Goal: Information Seeking & Learning: Understand process/instructions

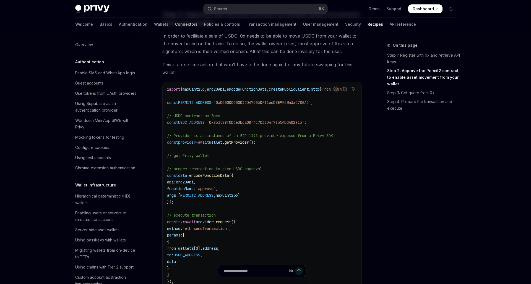
scroll to position [349, 0]
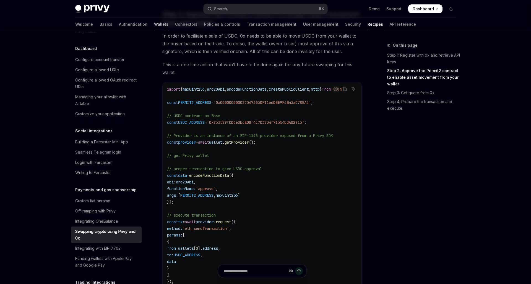
click at [154, 24] on link "Wallets" at bounding box center [161, 24] width 14 height 13
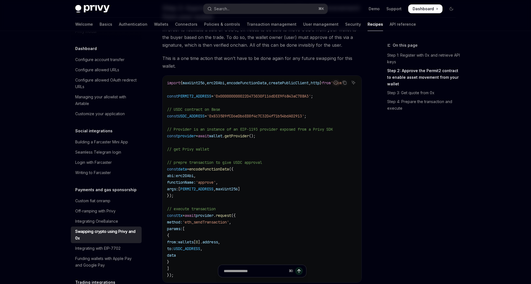
scroll to position [161, 0]
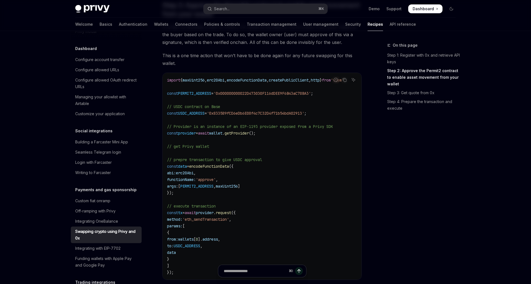
click at [406, 75] on link "Step 2: Approve the Permit2 contract to enable asset movement from your wallet" at bounding box center [423, 77] width 73 height 22
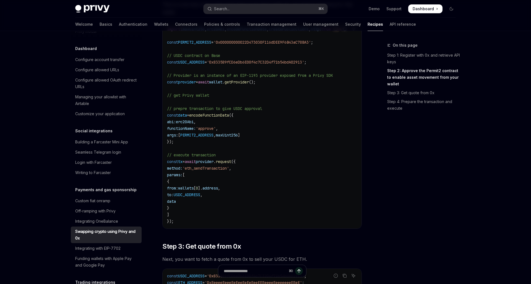
scroll to position [215, 0]
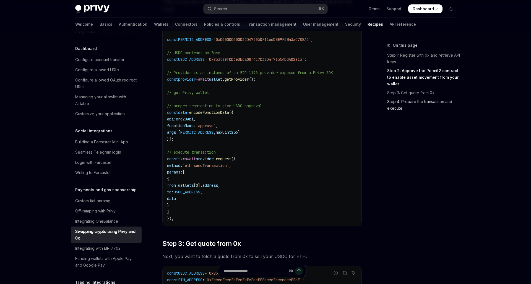
click at [417, 107] on link "Step 4: Prepare the transaction and execute" at bounding box center [423, 104] width 73 height 15
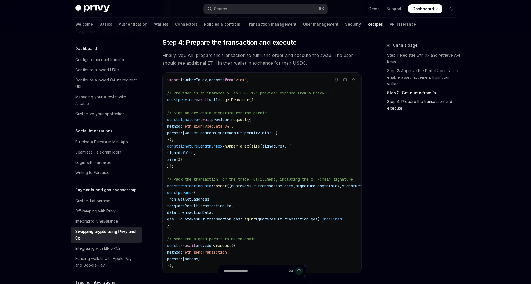
scroll to position [584, 0]
click at [289, 140] on code "import { numberToHex , concat } from 'viem' ; // Provider is an instance of an …" at bounding box center [274, 172] width 215 height 193
click at [415, 79] on link "Step 2: Approve the Permit2 contract to enable asset movement from your wallet" at bounding box center [423, 77] width 73 height 22
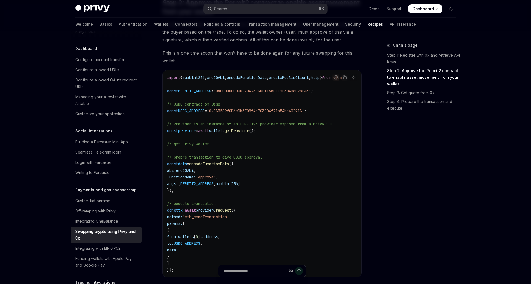
scroll to position [164, 0]
click at [183, 163] on span "data" at bounding box center [182, 163] width 9 height 5
copy span "data"
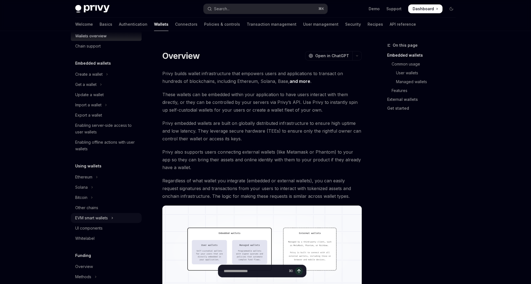
click at [91, 216] on div "EVM smart wallets" at bounding box center [91, 218] width 33 height 7
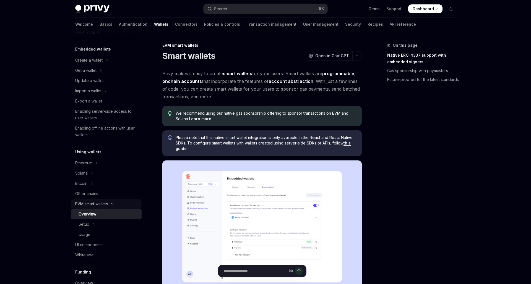
scroll to position [29, 0]
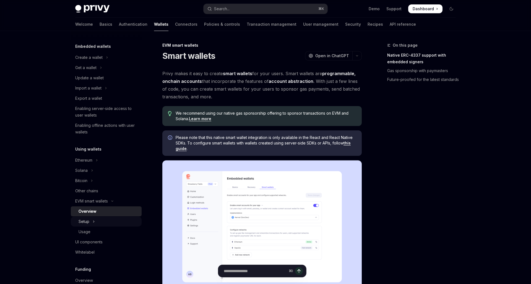
click at [91, 224] on button "Setup" at bounding box center [106, 222] width 71 height 10
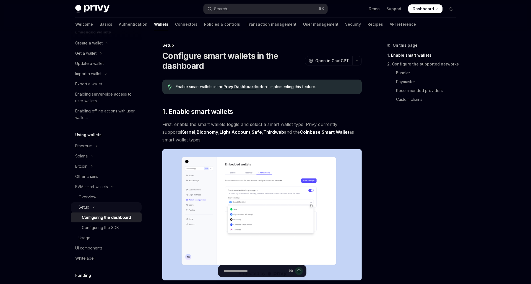
scroll to position [43, 0]
click at [86, 236] on div "Usage" at bounding box center [85, 238] width 12 height 7
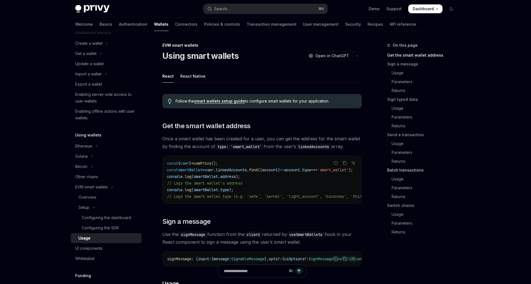
click at [403, 171] on link "Batch transactions" at bounding box center [423, 170] width 73 height 9
click at [196, 76] on div "React Native" at bounding box center [192, 76] width 25 height 13
type textarea "*"
click at [400, 171] on link "Batch transactions" at bounding box center [423, 170] width 73 height 9
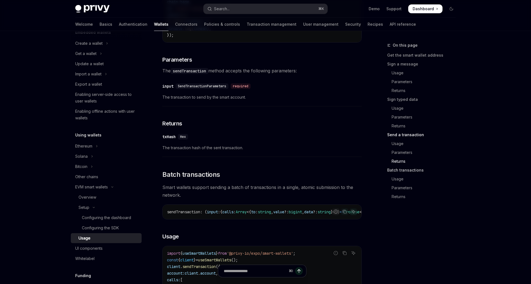
scroll to position [944, 0]
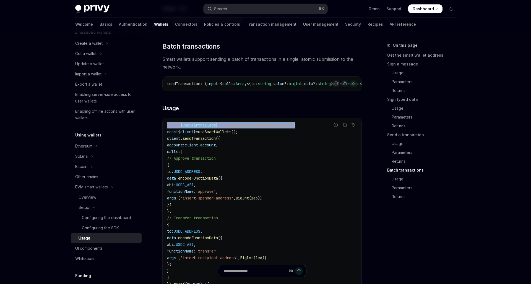
drag, startPoint x: 312, startPoint y: 125, endPoint x: 164, endPoint y: 125, distance: 148.6
click at [164, 125] on div "import { useSmartWallets } from '@privy-io/expo/smart-wallets' ; const { client…" at bounding box center [262, 211] width 199 height 187
copy span "import { useSmartWallets } from '@privy-io/expo/smart-wallets' ;"
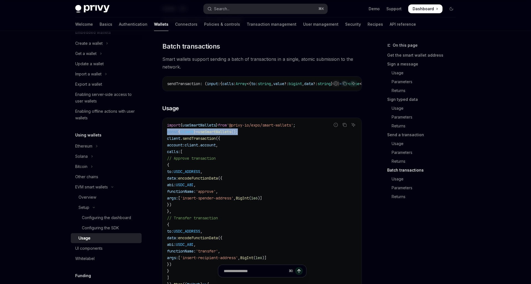
drag, startPoint x: 250, startPoint y: 132, endPoint x: 168, endPoint y: 133, distance: 82.7
click at [168, 133] on code "import { useSmartWallets } from '@privy-io/expo/smart-wallets' ; const { client…" at bounding box center [262, 211] width 190 height 179
copy span "const { client } = useSmartWallets ();"
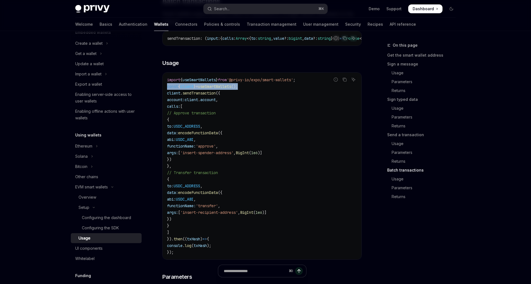
scroll to position [998, 0]
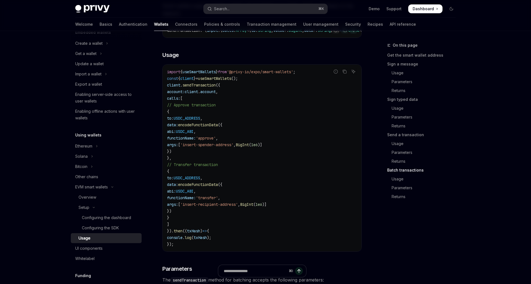
click at [262, 178] on code "import { useSmartWallets } from '@privy-io/expo/smart-wallets' ; const { client…" at bounding box center [262, 158] width 190 height 179
click at [345, 80] on code "import { useSmartWallets } from '@privy-io/expo/smart-wallets' ; const { client…" at bounding box center [262, 158] width 190 height 179
click at [345, 74] on icon "Copy the contents from the code block" at bounding box center [345, 71] width 4 height 4
